Goal: Transaction & Acquisition: Purchase product/service

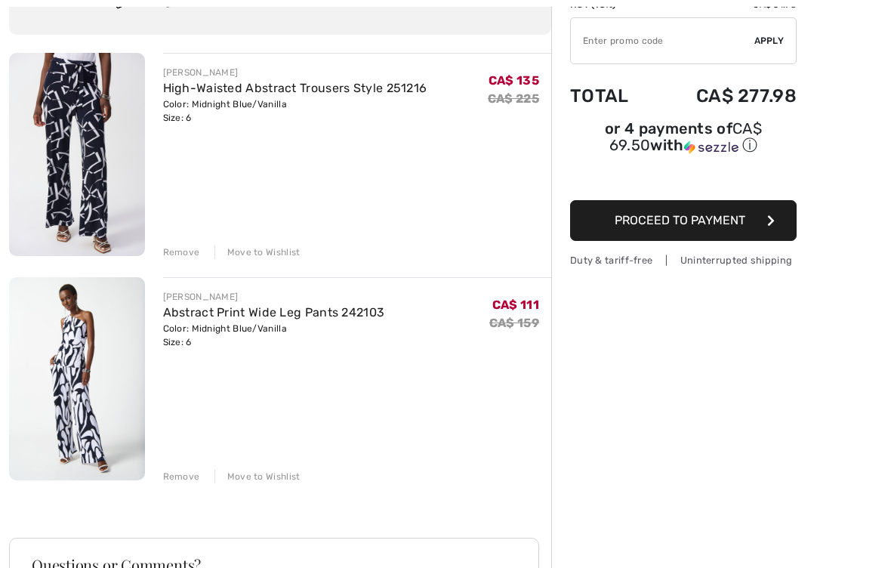
scroll to position [145, 0]
click at [94, 383] on img at bounding box center [77, 378] width 136 height 203
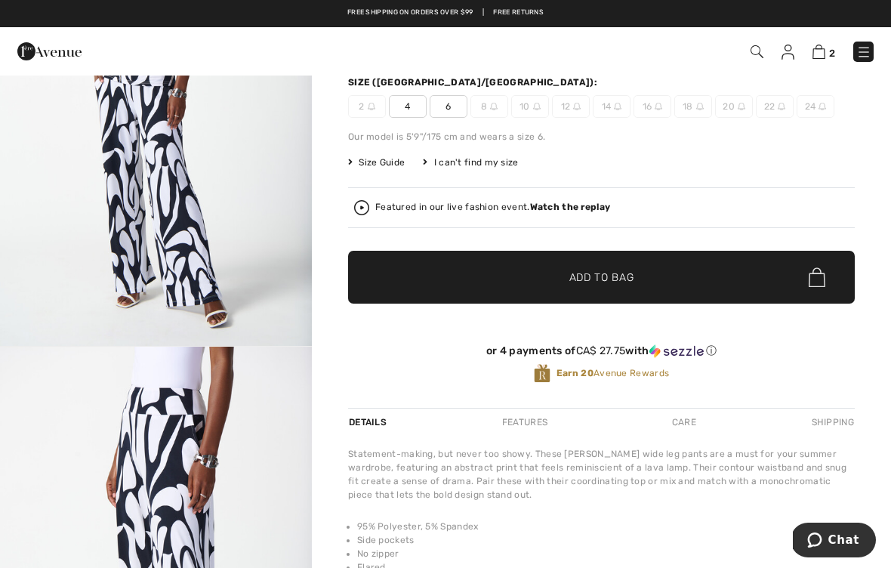
scroll to position [195, 0]
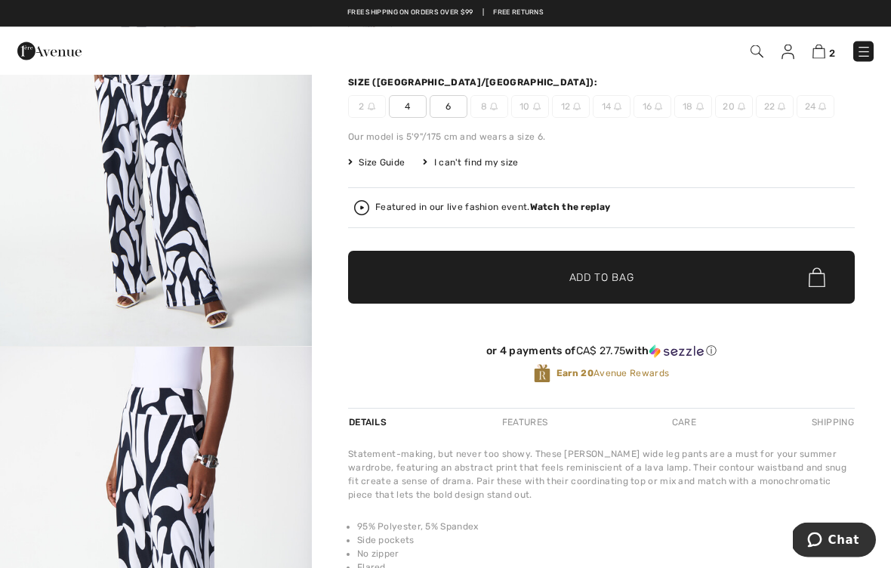
click at [815, 54] on img at bounding box center [819, 52] width 13 height 14
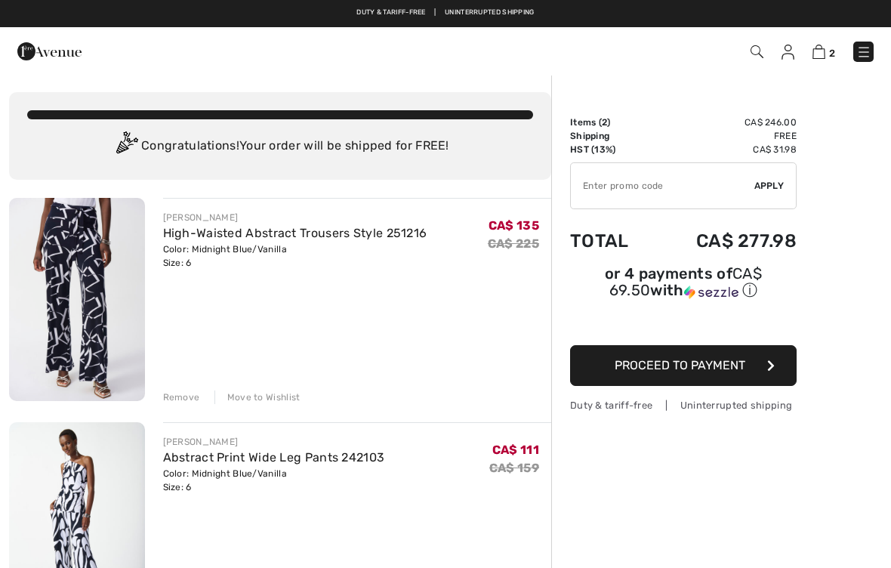
click at [184, 397] on div "Remove" at bounding box center [181, 398] width 37 height 14
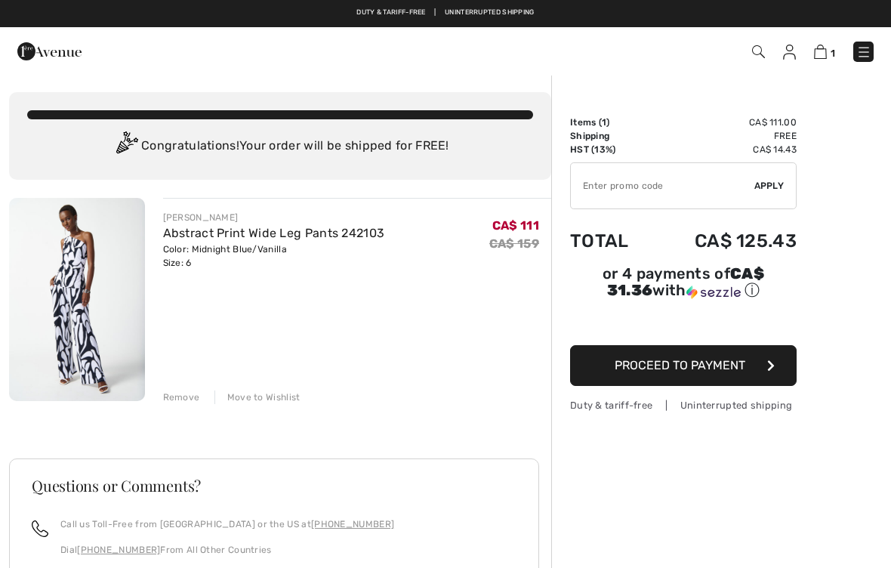
click at [706, 372] on span "Proceed to Payment" at bounding box center [680, 365] width 131 height 14
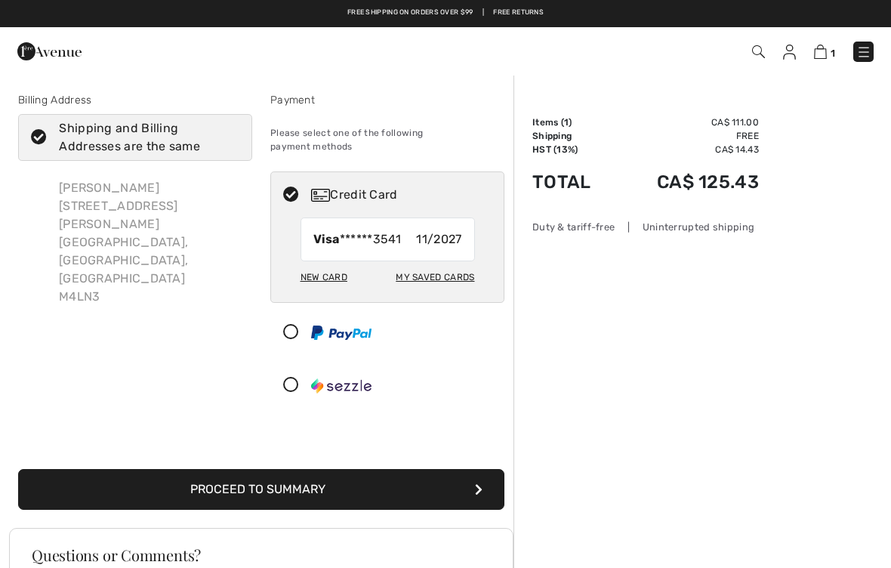
click at [304, 472] on button "Proceed to Summary" at bounding box center [261, 489] width 487 height 41
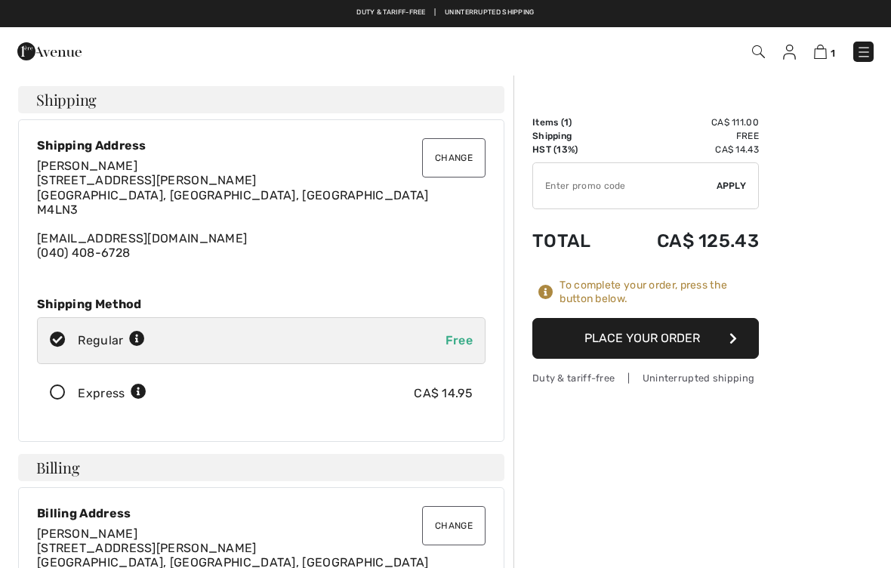
click at [621, 341] on button "Place Your Order" at bounding box center [646, 338] width 227 height 41
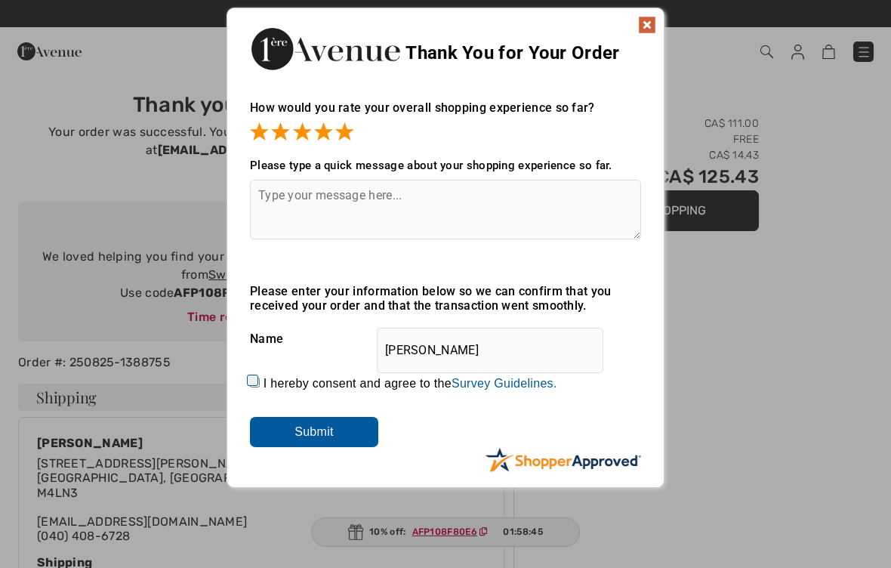
click at [338, 425] on input "Submit" at bounding box center [314, 432] width 128 height 30
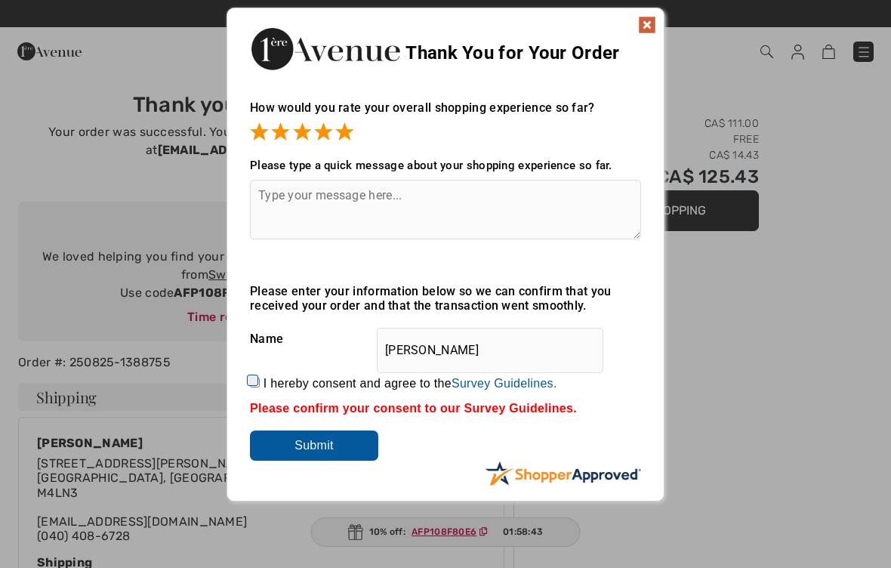
click at [321, 446] on input "Submit" at bounding box center [314, 446] width 128 height 30
click at [644, 22] on img at bounding box center [647, 25] width 18 height 18
